Goal: Task Accomplishment & Management: Use online tool/utility

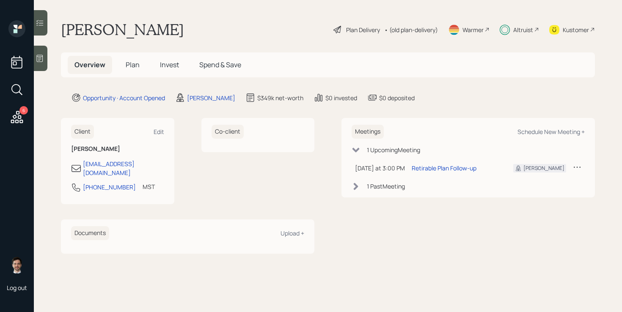
click at [129, 65] on span "Plan" at bounding box center [133, 64] width 14 height 9
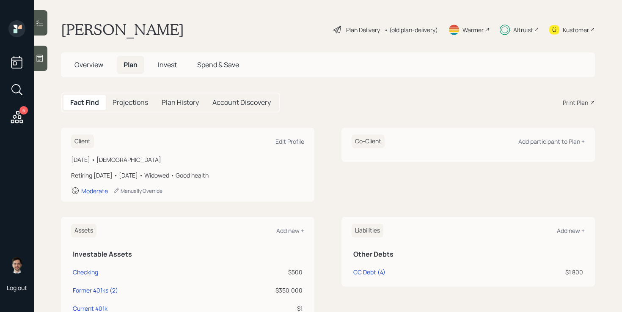
click at [578, 104] on div "Print Plan" at bounding box center [574, 102] width 25 height 9
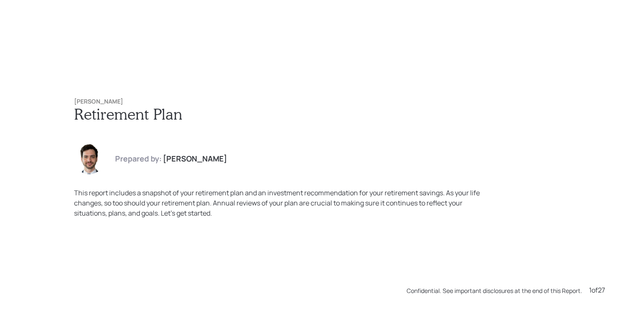
click at [395, 154] on div "Prepared by: Jonah Coleman" at bounding box center [311, 159] width 474 height 30
